Goal: Check status

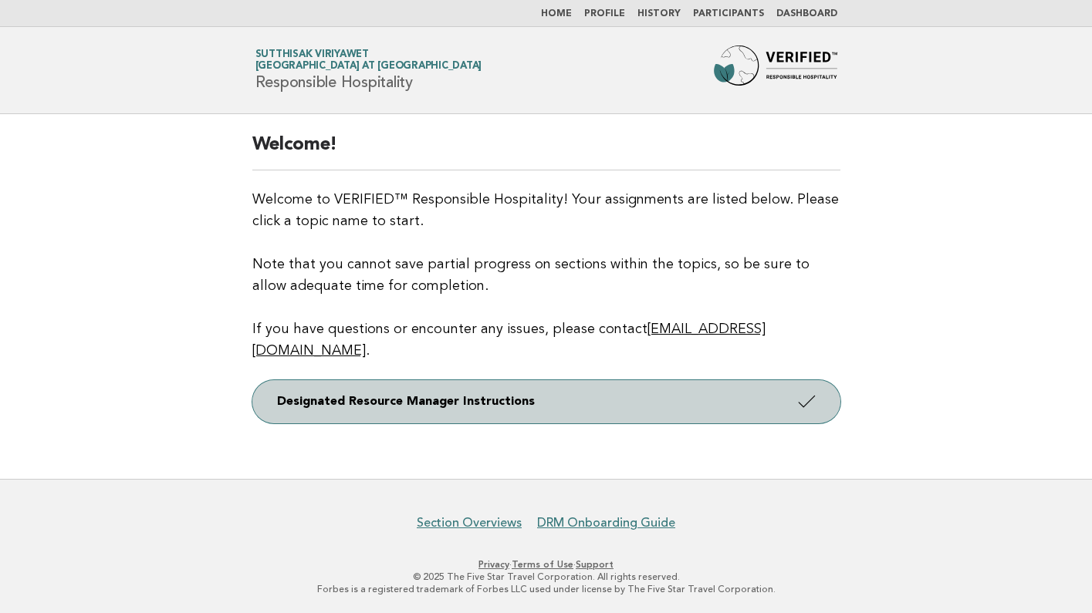
click at [813, 390] on icon at bounding box center [806, 401] width 22 height 22
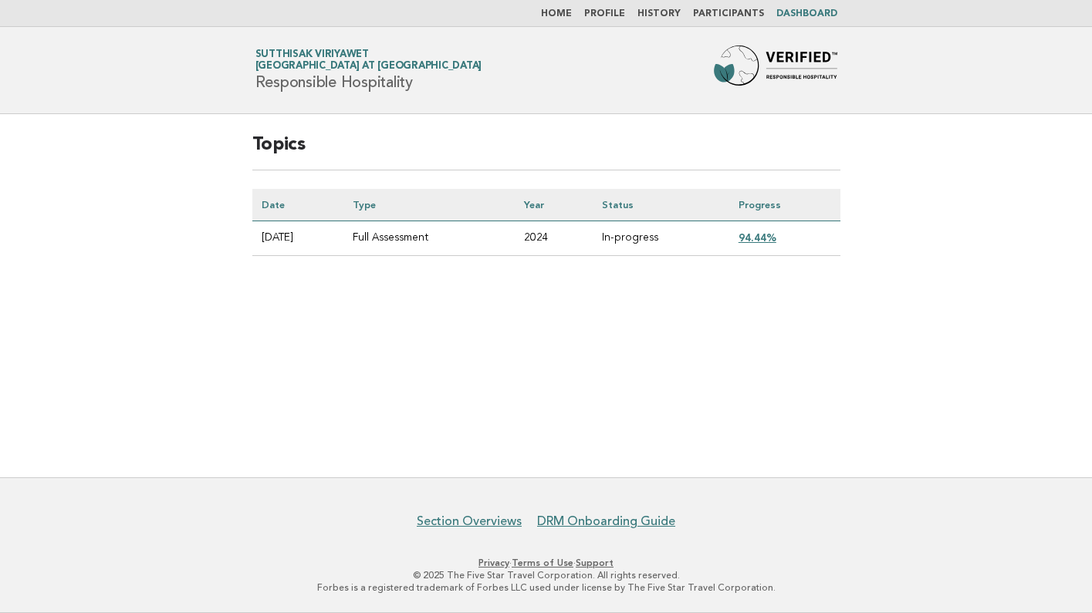
click at [763, 238] on link "94.44%" at bounding box center [757, 237] width 38 height 12
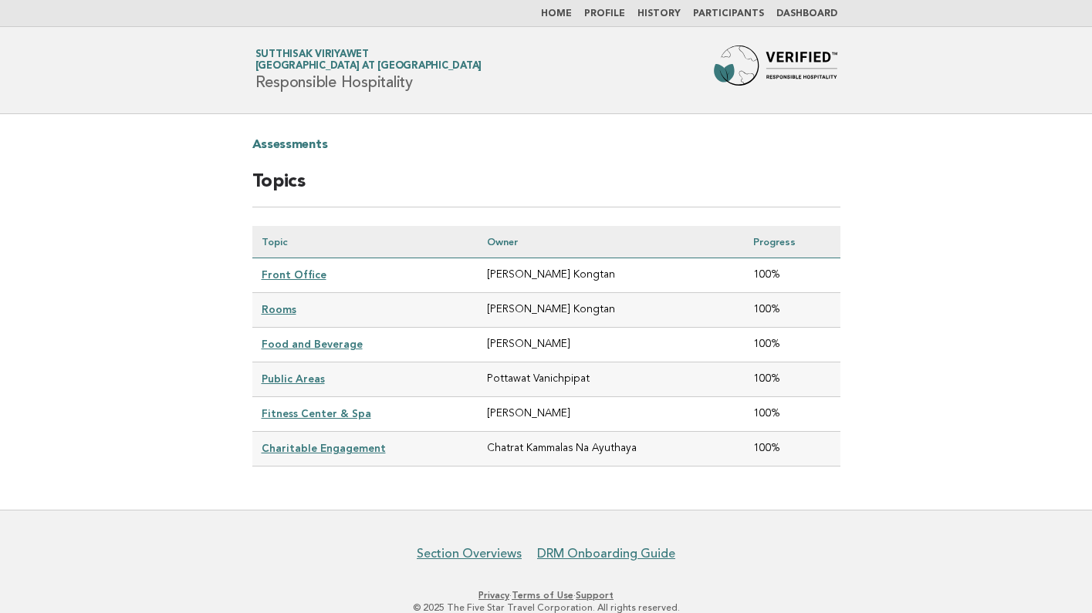
click at [790, 12] on link "Dashboard" at bounding box center [806, 13] width 61 height 9
